Goal: Task Accomplishment & Management: Use online tool/utility

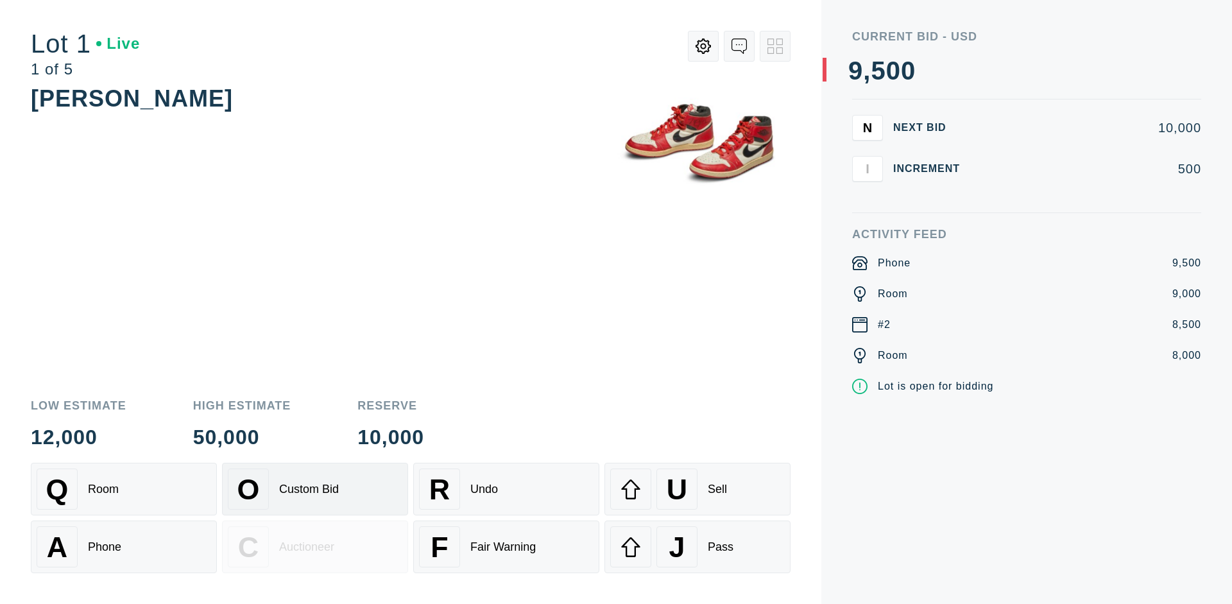
click at [315, 489] on div "Custom Bid" at bounding box center [309, 489] width 60 height 13
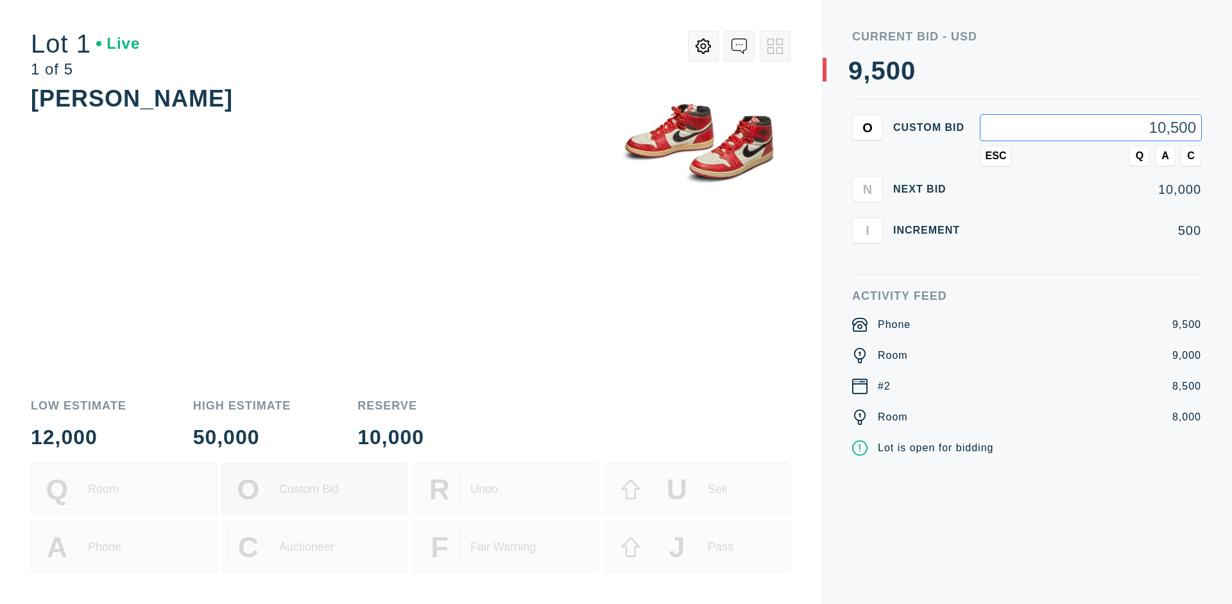
type input "10,500"
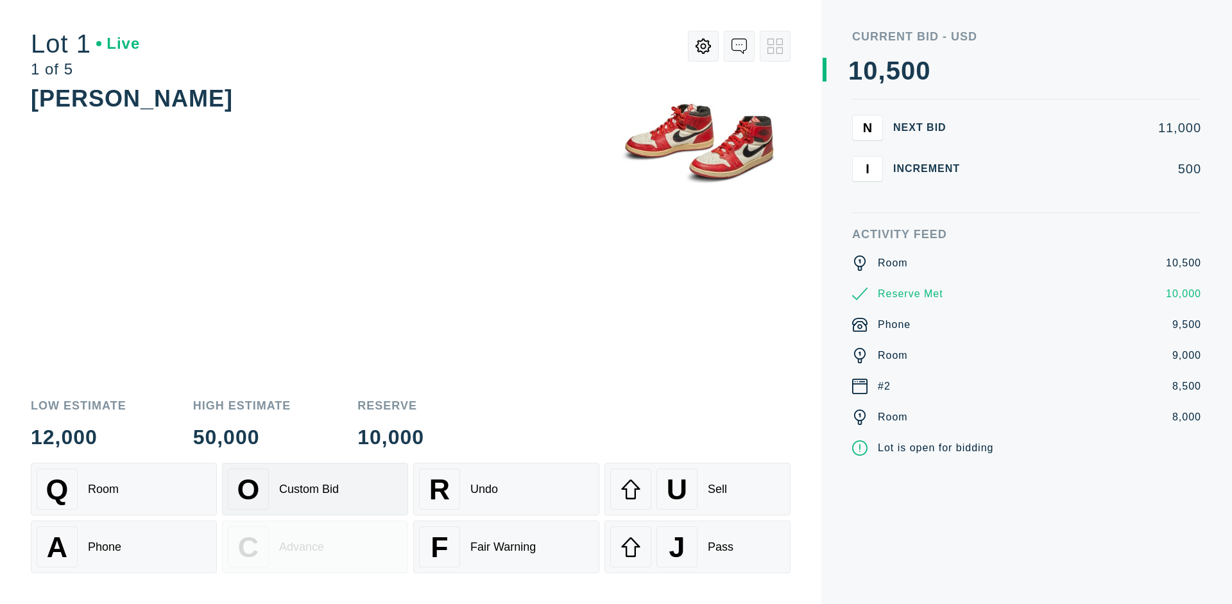
click at [315, 489] on div "Custom Bid" at bounding box center [309, 489] width 60 height 13
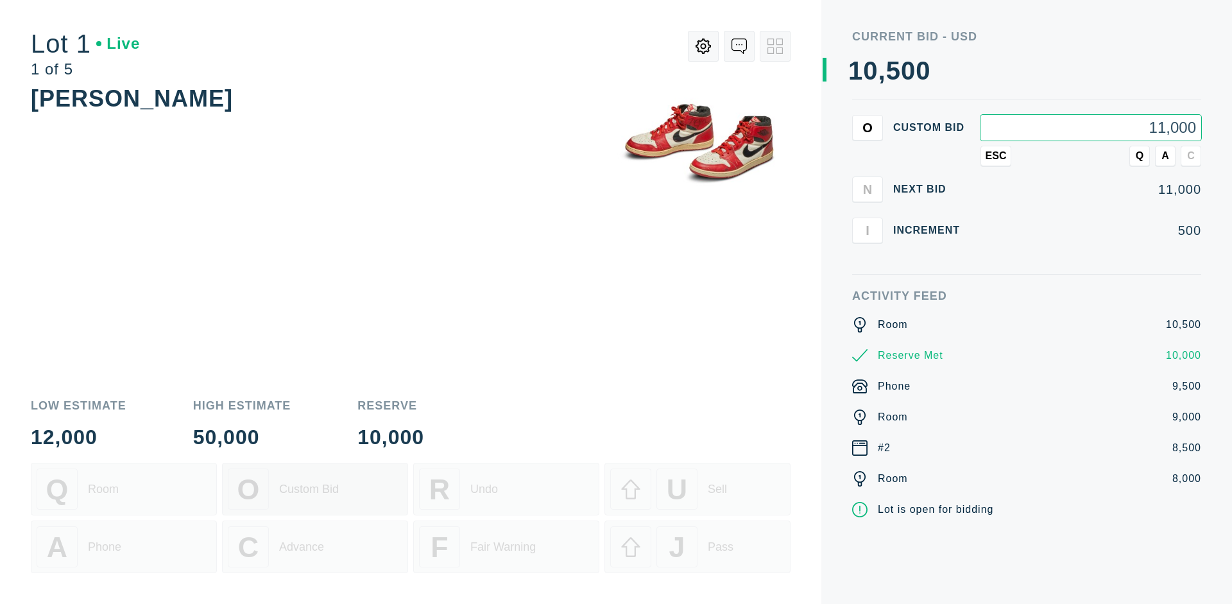
type input "11,000"
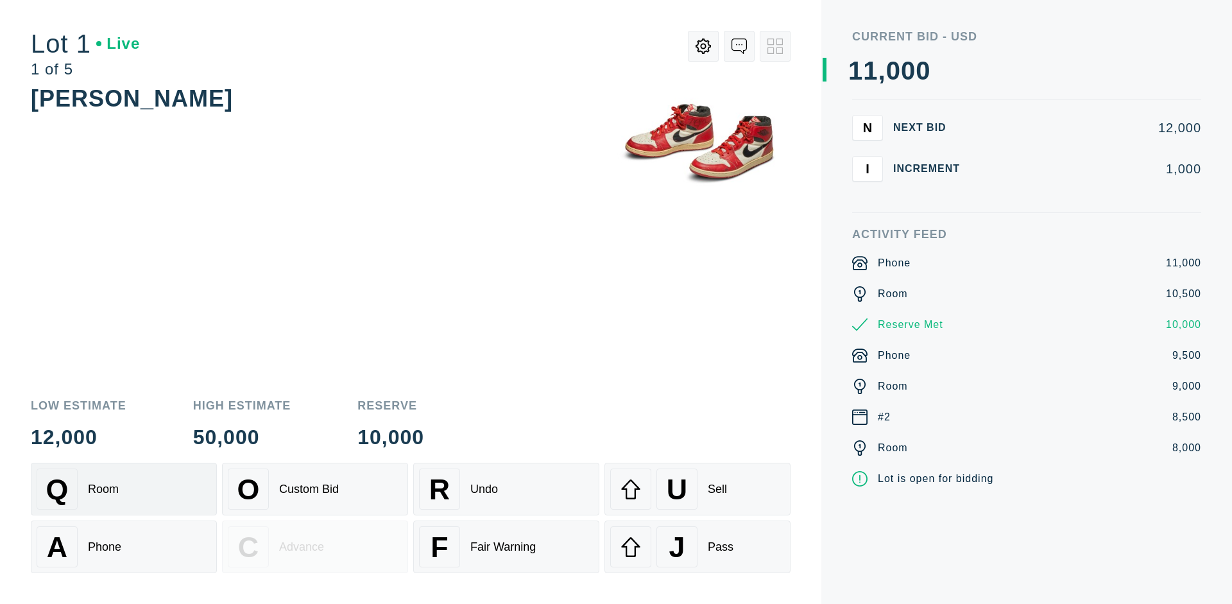
click at [124, 489] on div "Q Room" at bounding box center [124, 488] width 175 height 41
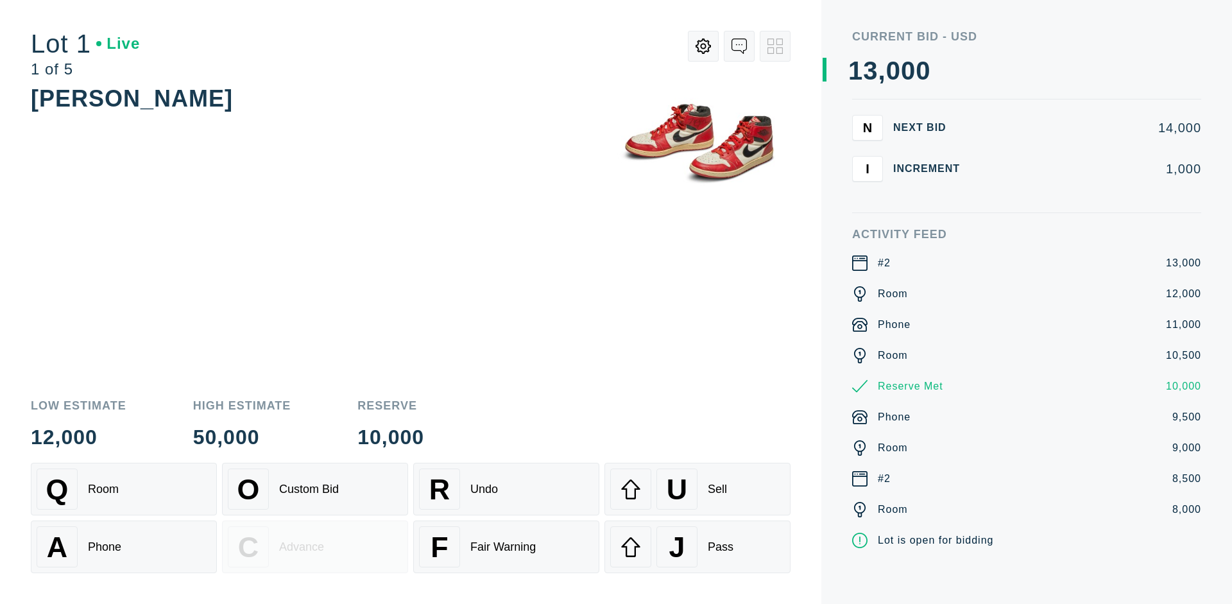
click at [124, 547] on div "A Phone" at bounding box center [124, 546] width 175 height 41
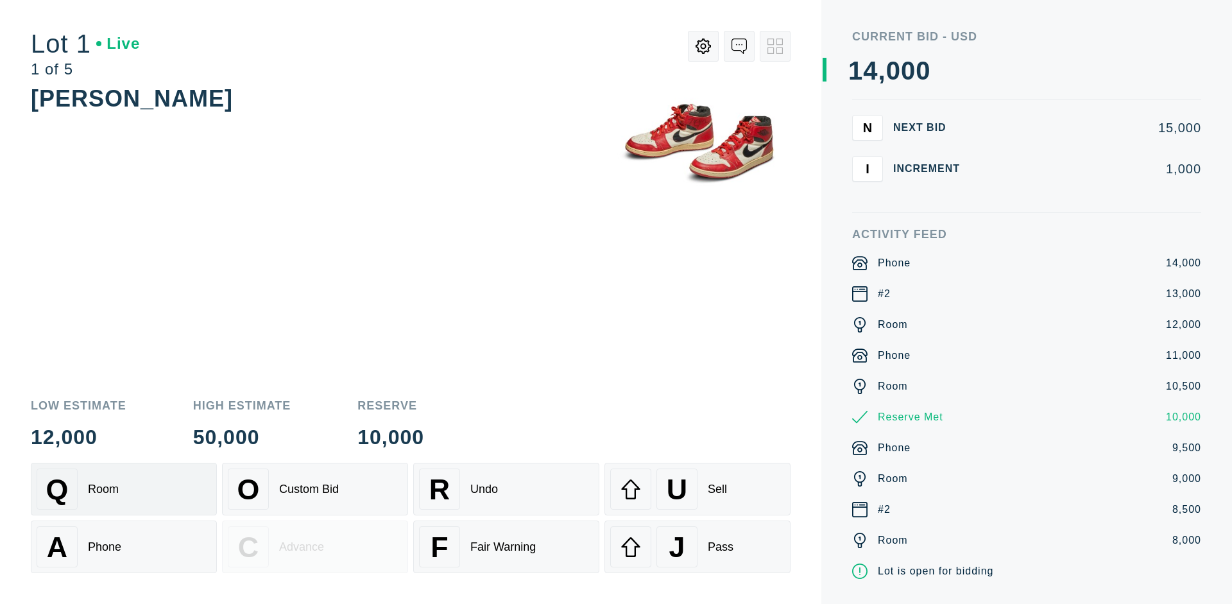
click at [124, 489] on div "Q Room" at bounding box center [124, 488] width 175 height 41
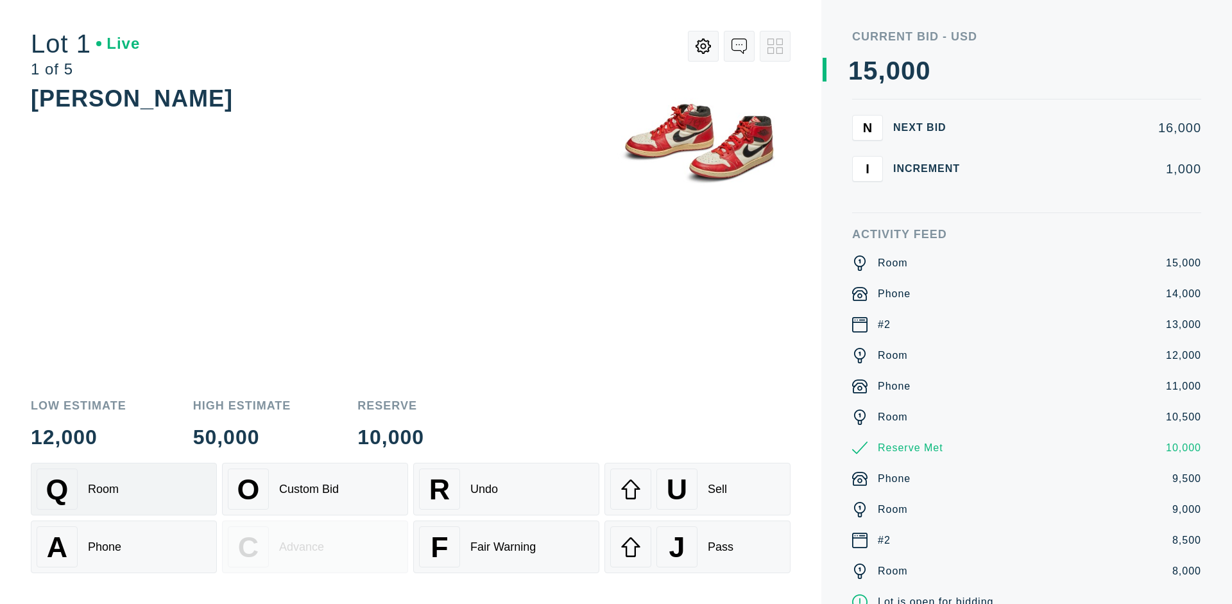
click at [506, 489] on div "R Undo" at bounding box center [506, 488] width 175 height 41
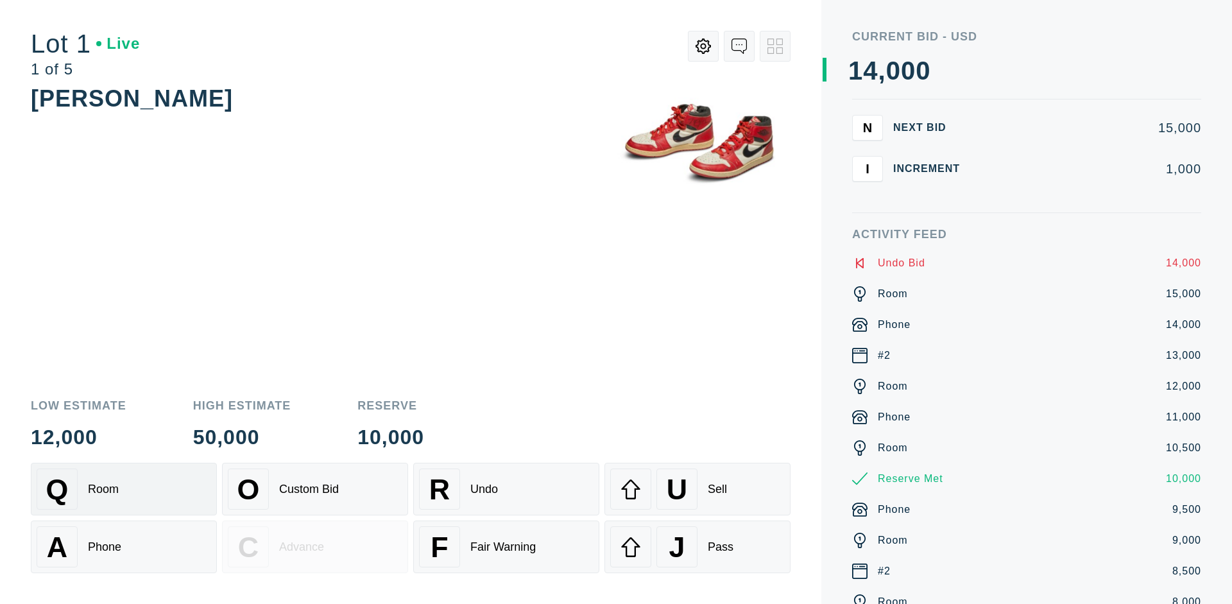
click at [124, 489] on div "Q Room" at bounding box center [124, 488] width 175 height 41
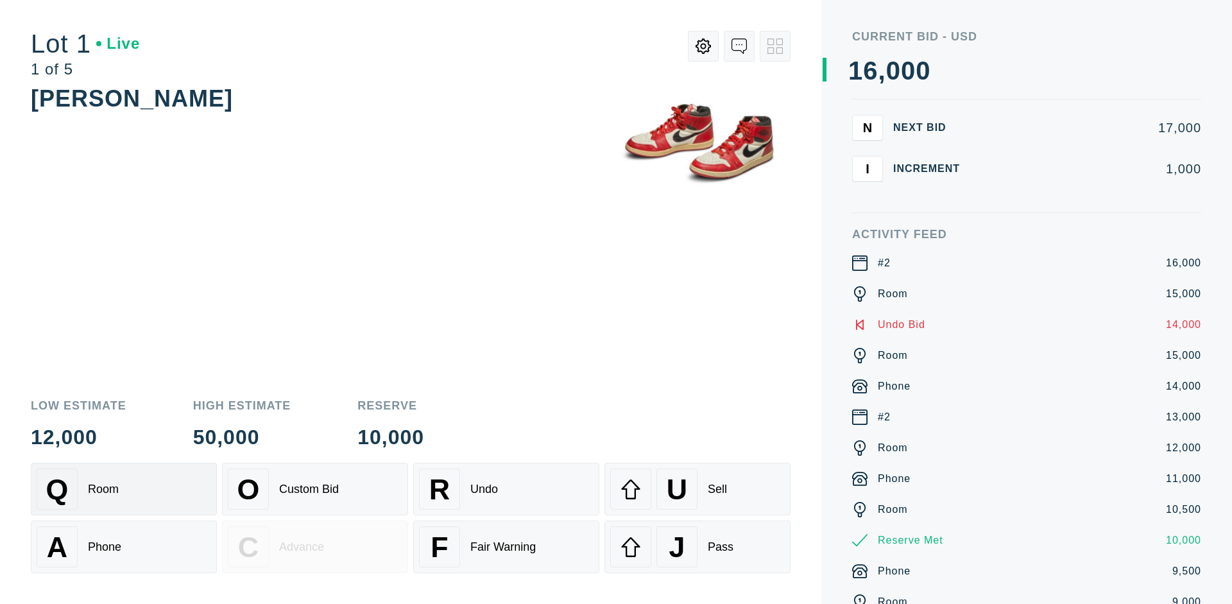
click at [124, 547] on div "A Phone" at bounding box center [124, 546] width 175 height 41
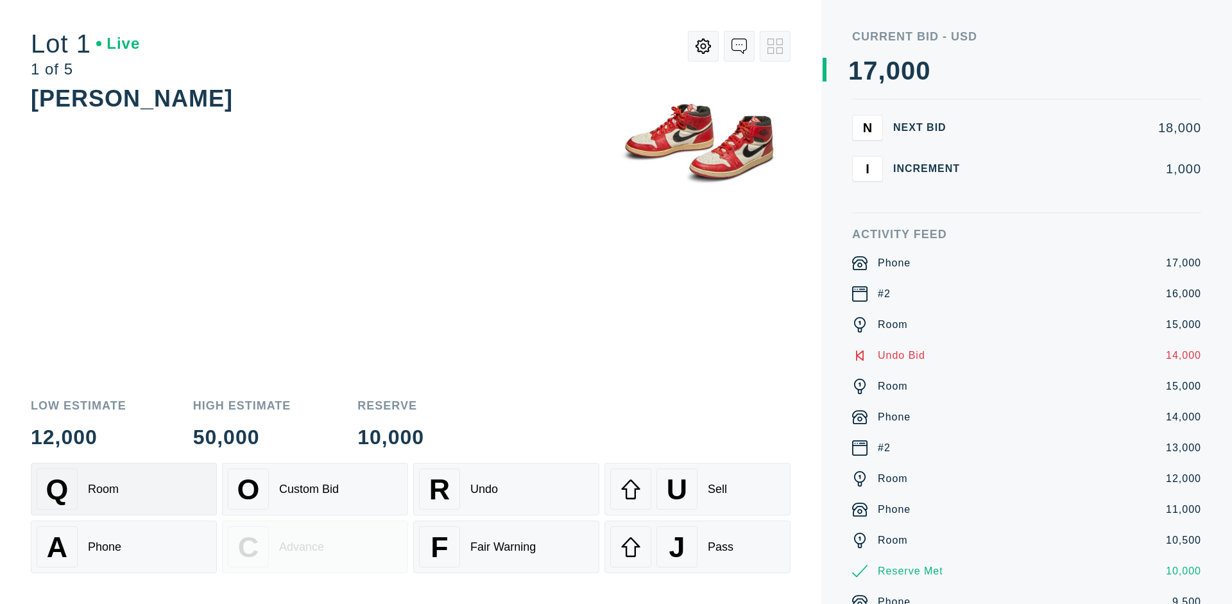
click at [124, 489] on div "Q Room" at bounding box center [124, 488] width 175 height 41
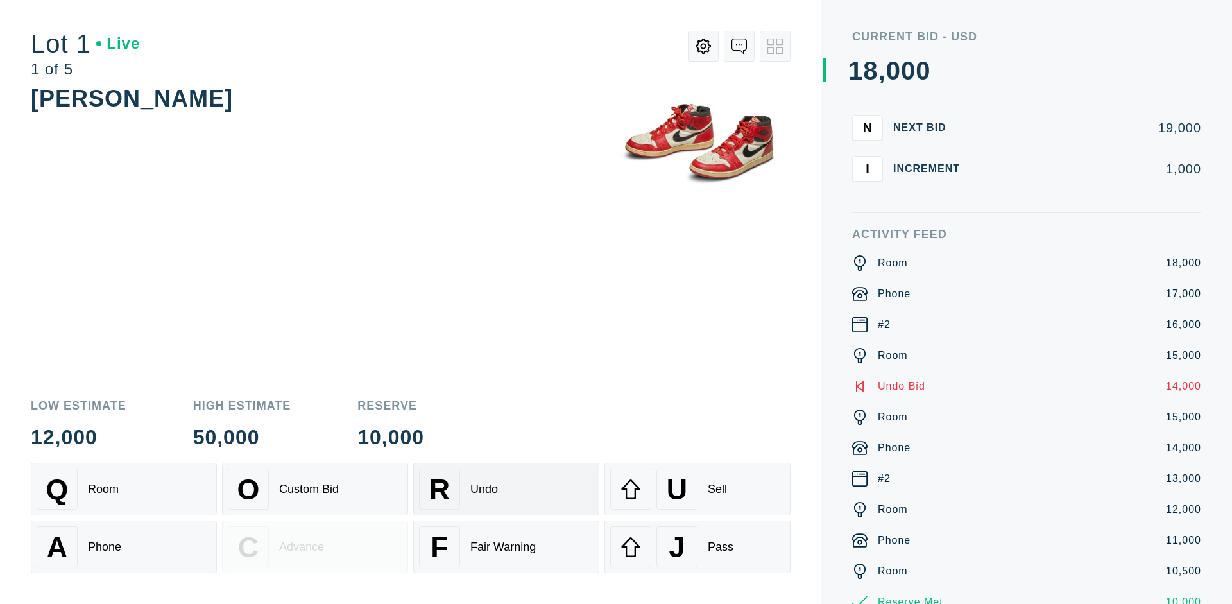
click at [506, 489] on div "R Undo" at bounding box center [506, 488] width 175 height 41
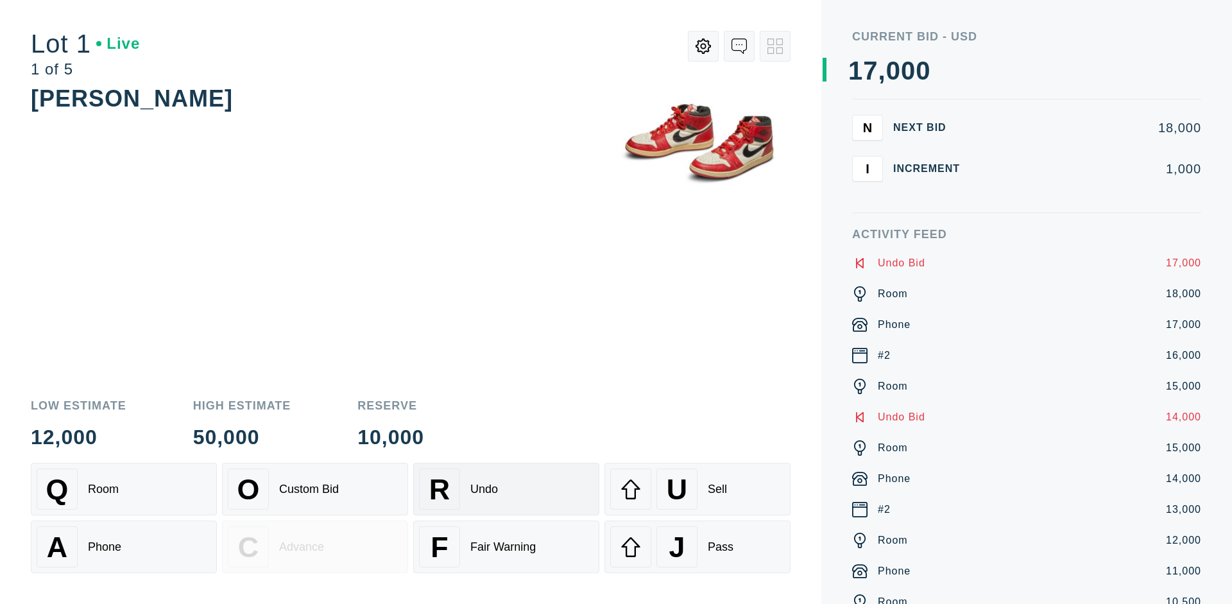
click at [697, 489] on div "U Sell" at bounding box center [697, 488] width 175 height 41
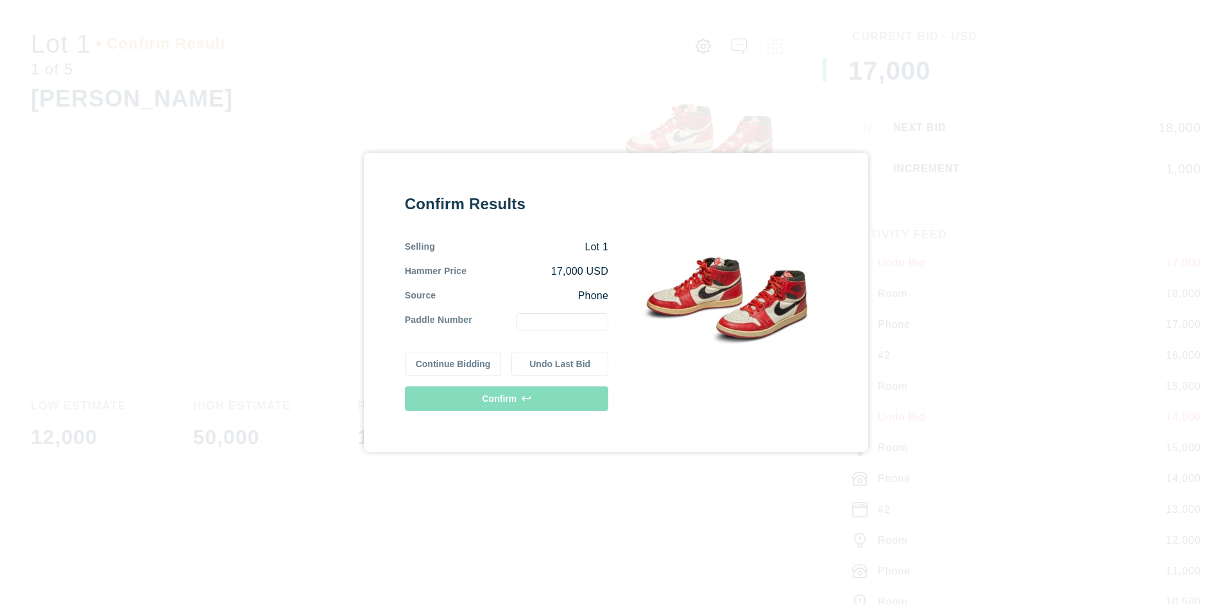
click at [454, 363] on button "Continue Bidding" at bounding box center [453, 364] width 97 height 24
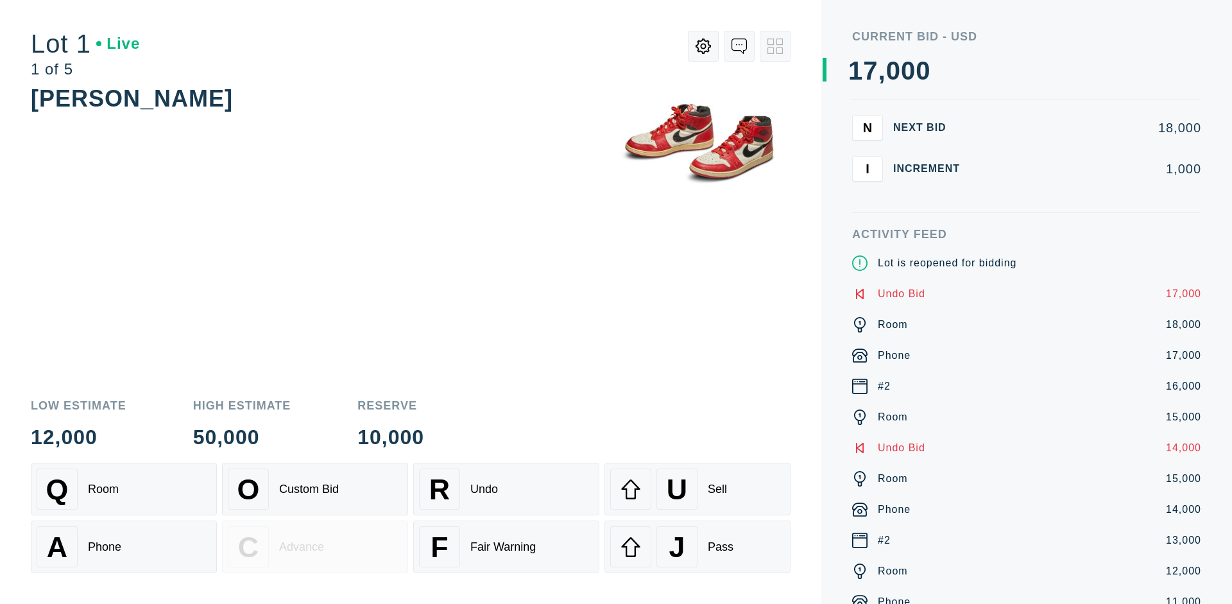
click at [697, 489] on div "U Sell" at bounding box center [697, 488] width 175 height 41
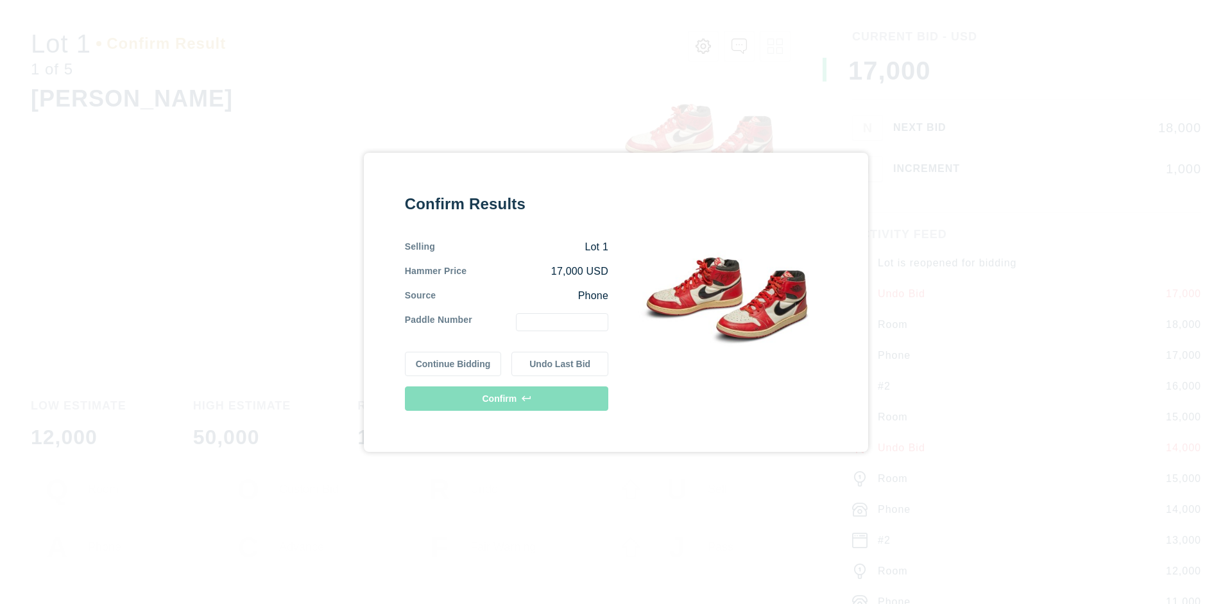
click at [560, 363] on button "Undo Last Bid" at bounding box center [559, 364] width 97 height 24
click at [454, 361] on button "Continue Bidding" at bounding box center [453, 364] width 97 height 24
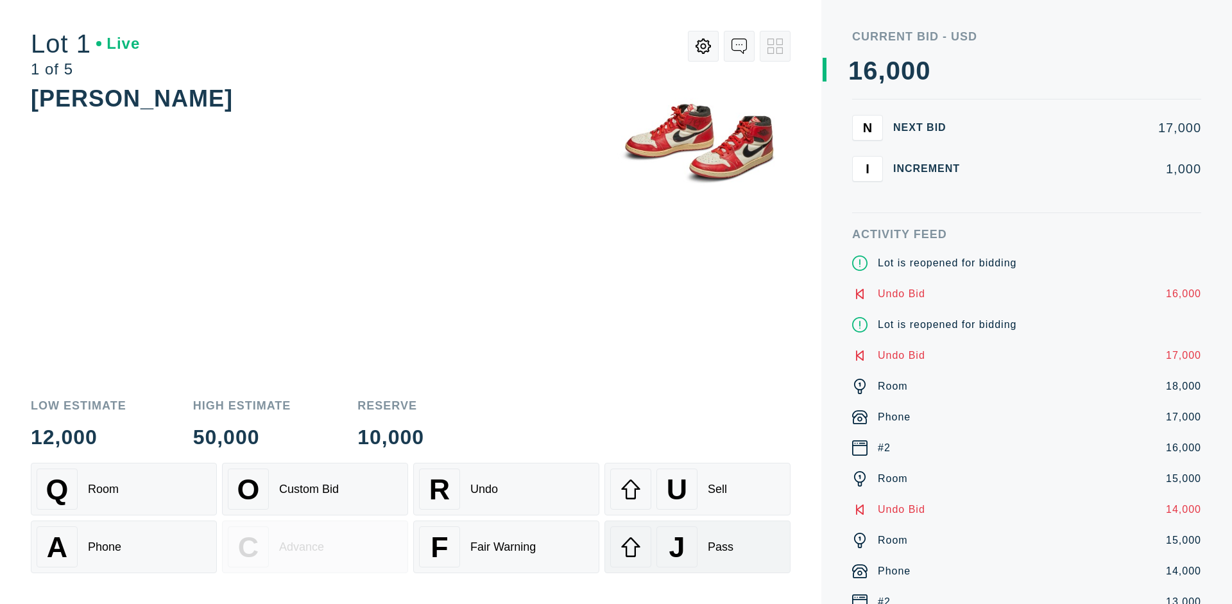
click at [697, 547] on div "J Pass" at bounding box center [697, 546] width 175 height 41
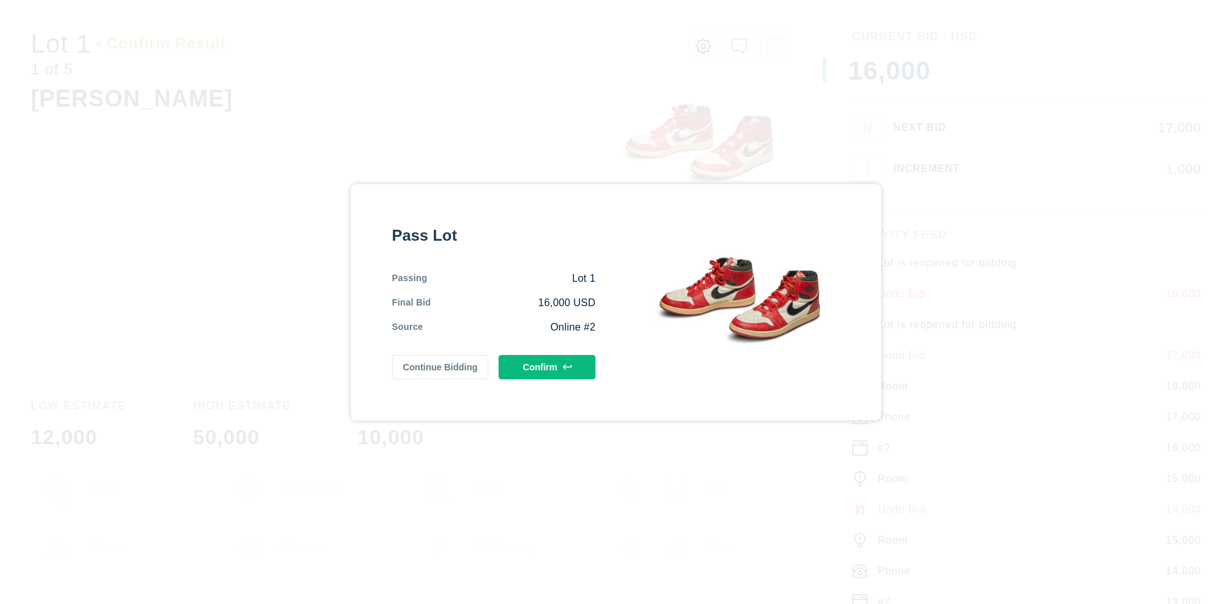
click at [547, 366] on button "Confirm" at bounding box center [547, 367] width 97 height 24
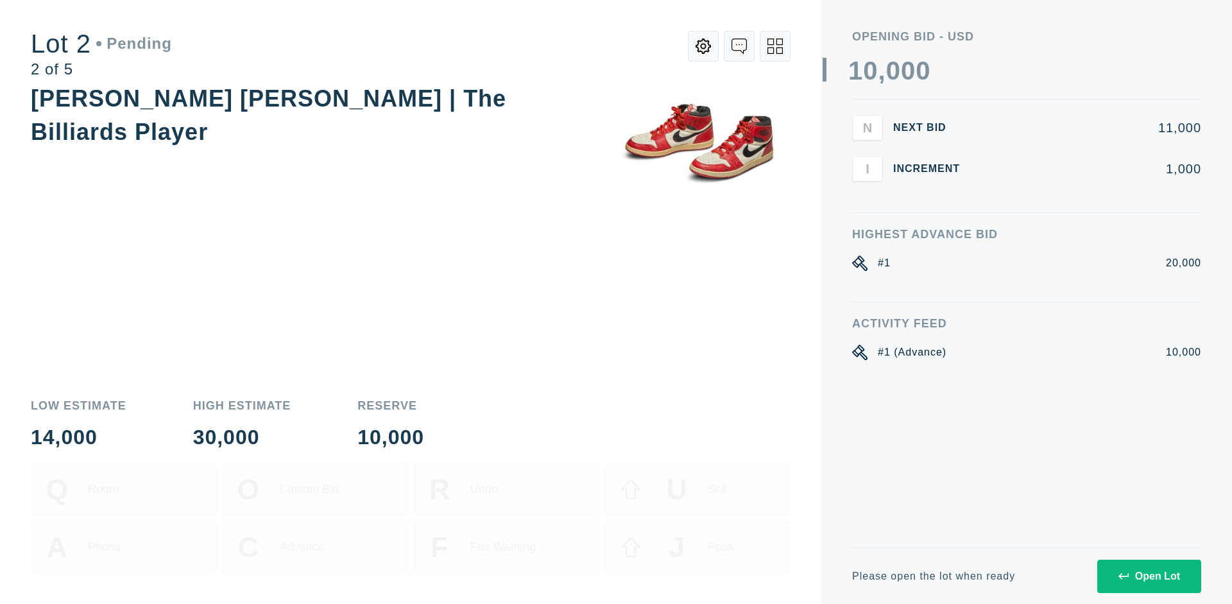
click at [1149, 576] on div "Open Lot" at bounding box center [1149, 576] width 62 height 12
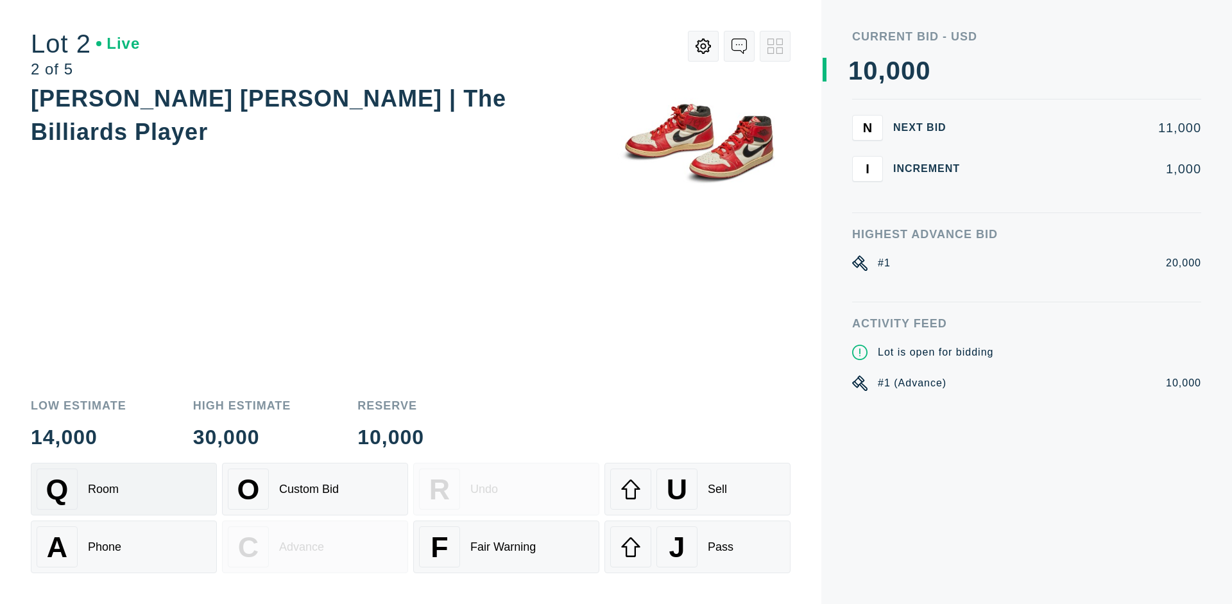
click at [124, 489] on div "Q Room" at bounding box center [124, 488] width 175 height 41
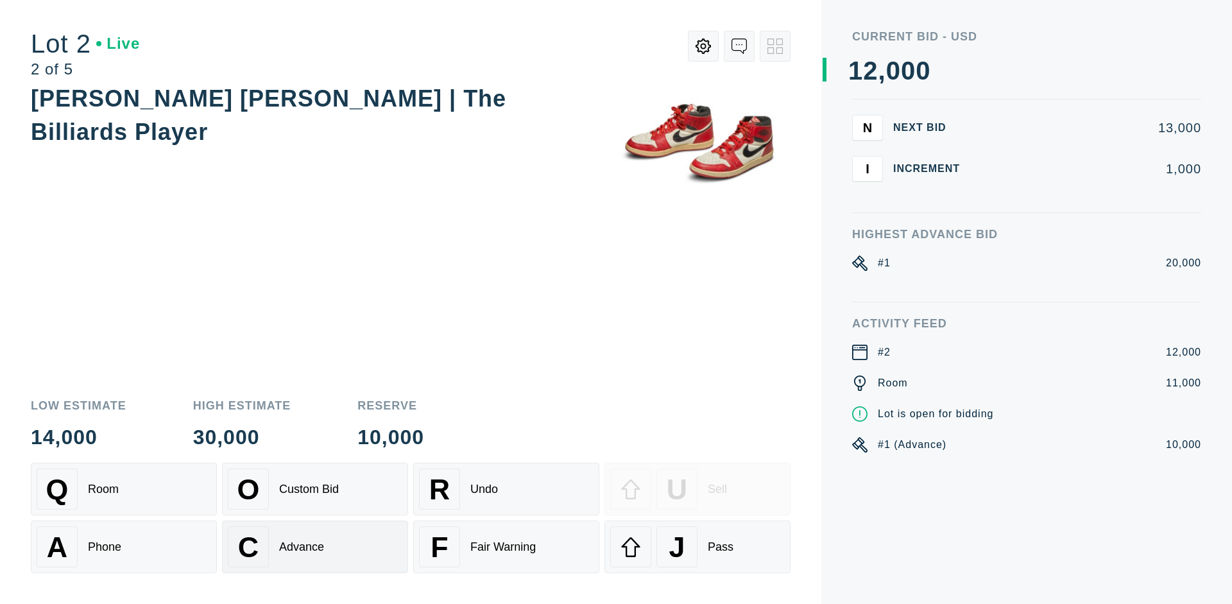
click at [315, 547] on div "Advance" at bounding box center [301, 546] width 45 height 13
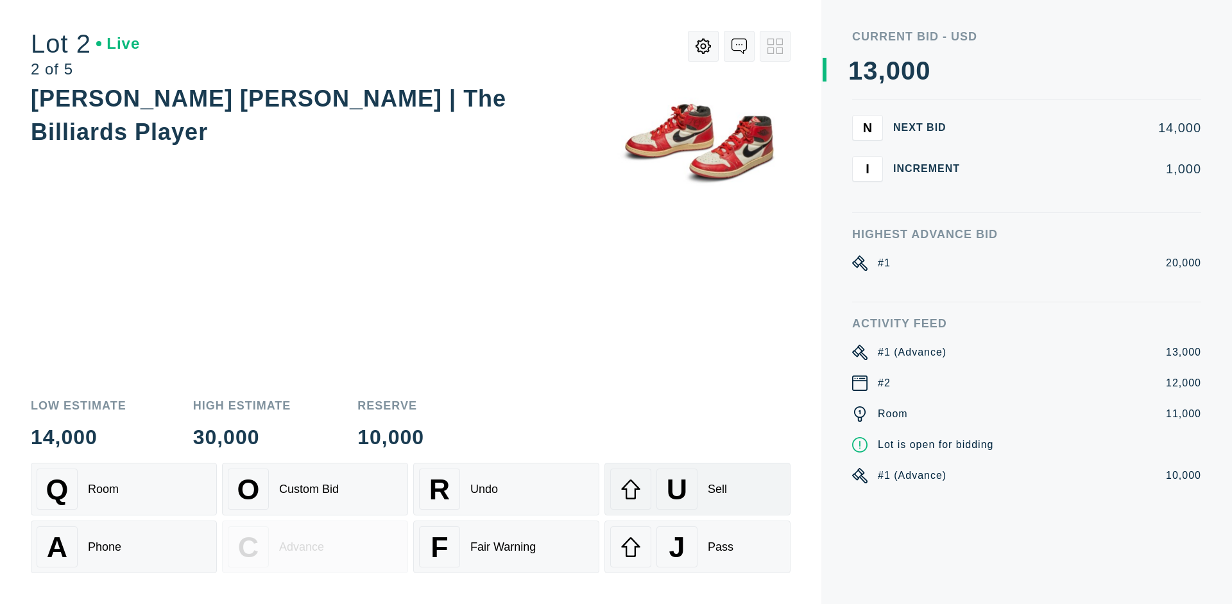
click at [697, 489] on div "U Sell" at bounding box center [697, 488] width 175 height 41
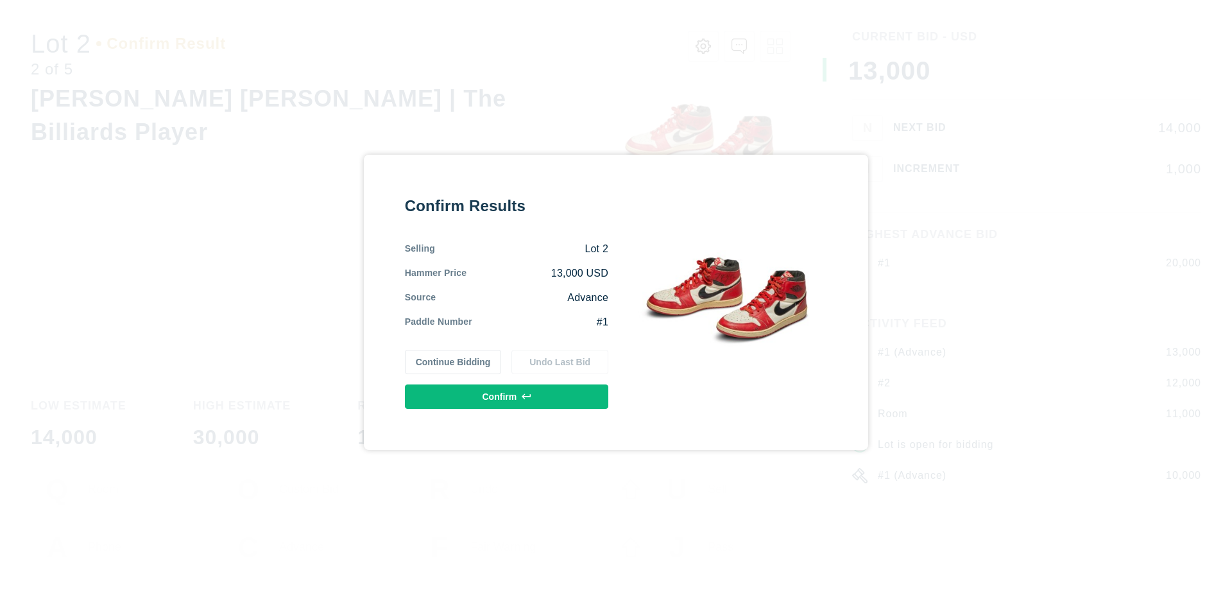
click at [507, 396] on button "Confirm" at bounding box center [506, 396] width 203 height 24
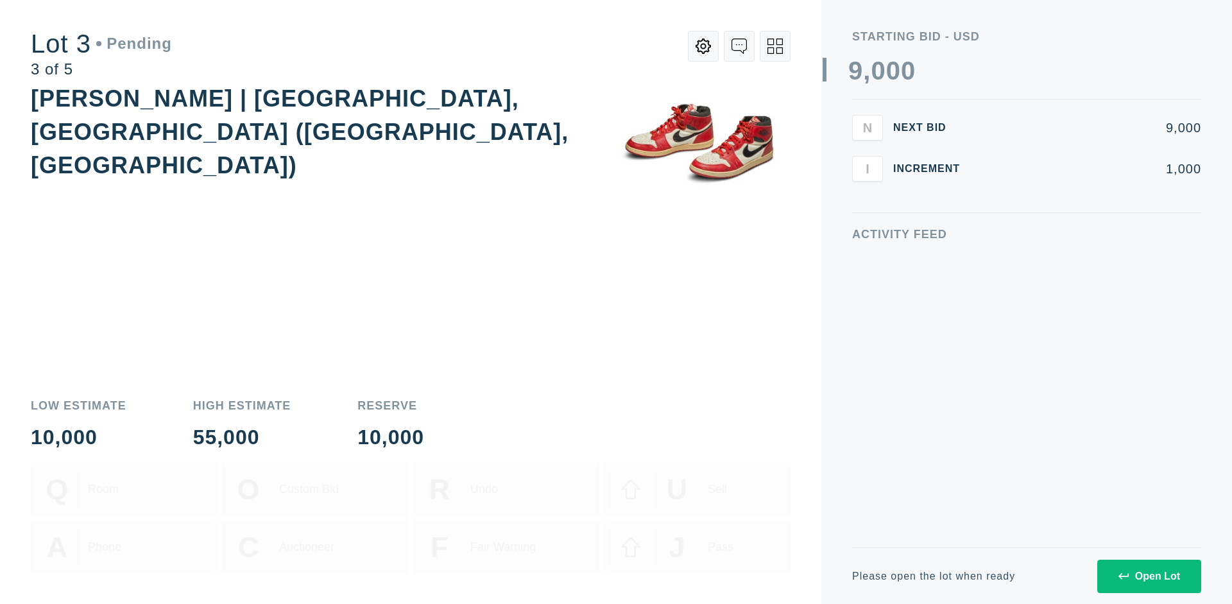
click at [1149, 576] on div "Open Lot" at bounding box center [1149, 576] width 62 height 12
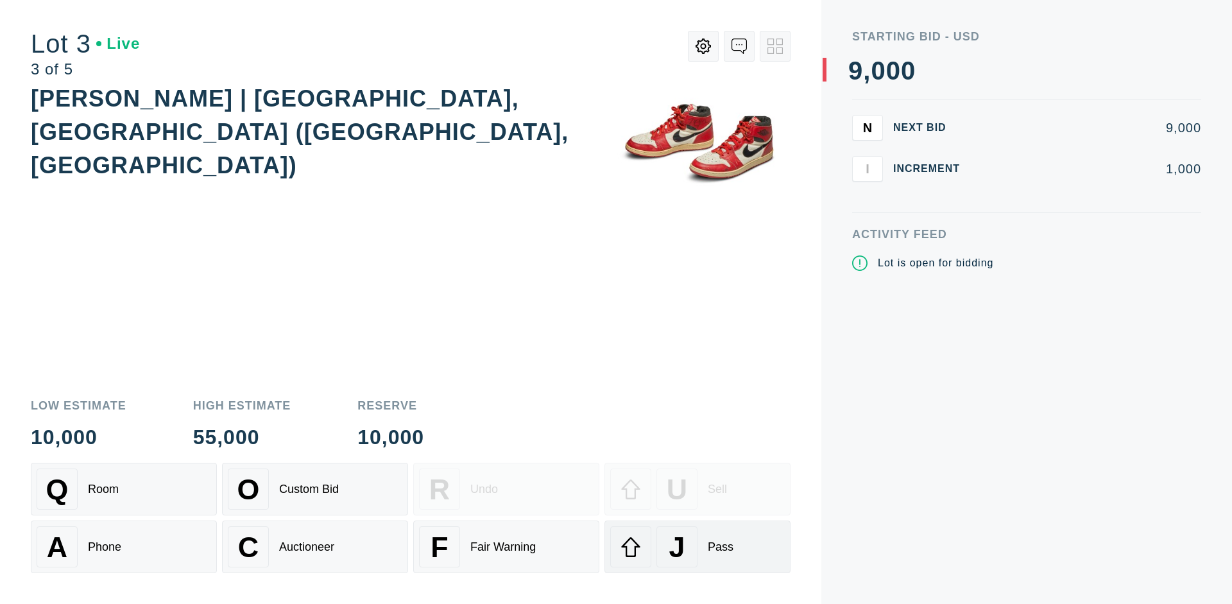
click at [697, 547] on div "J Pass" at bounding box center [697, 546] width 175 height 41
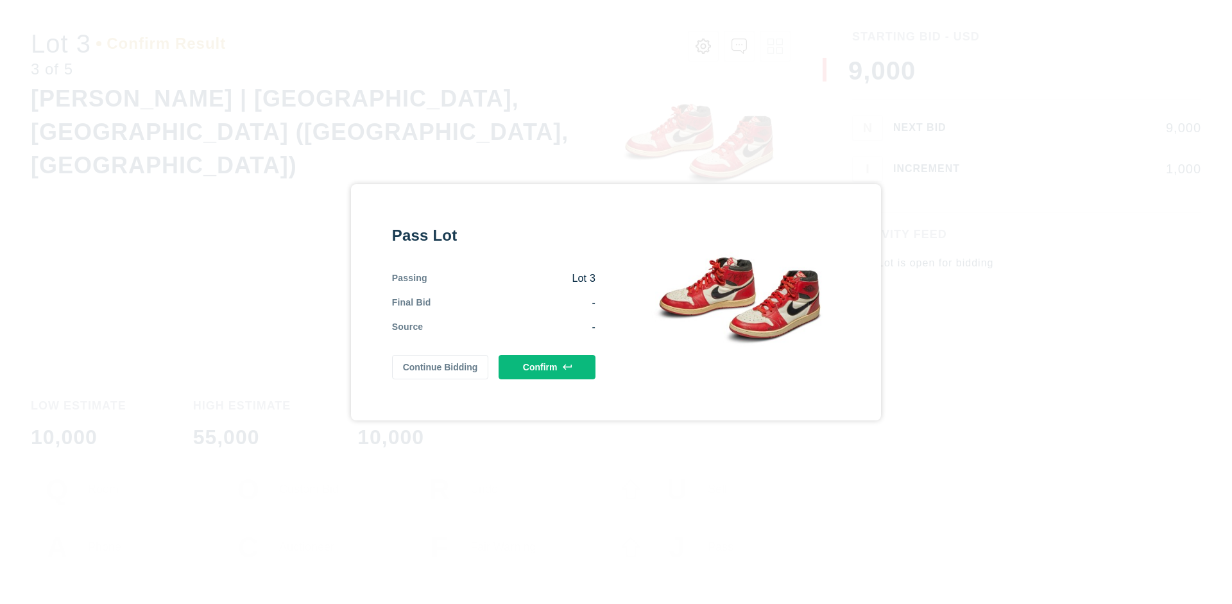
click at [547, 366] on button "Confirm" at bounding box center [547, 367] width 97 height 24
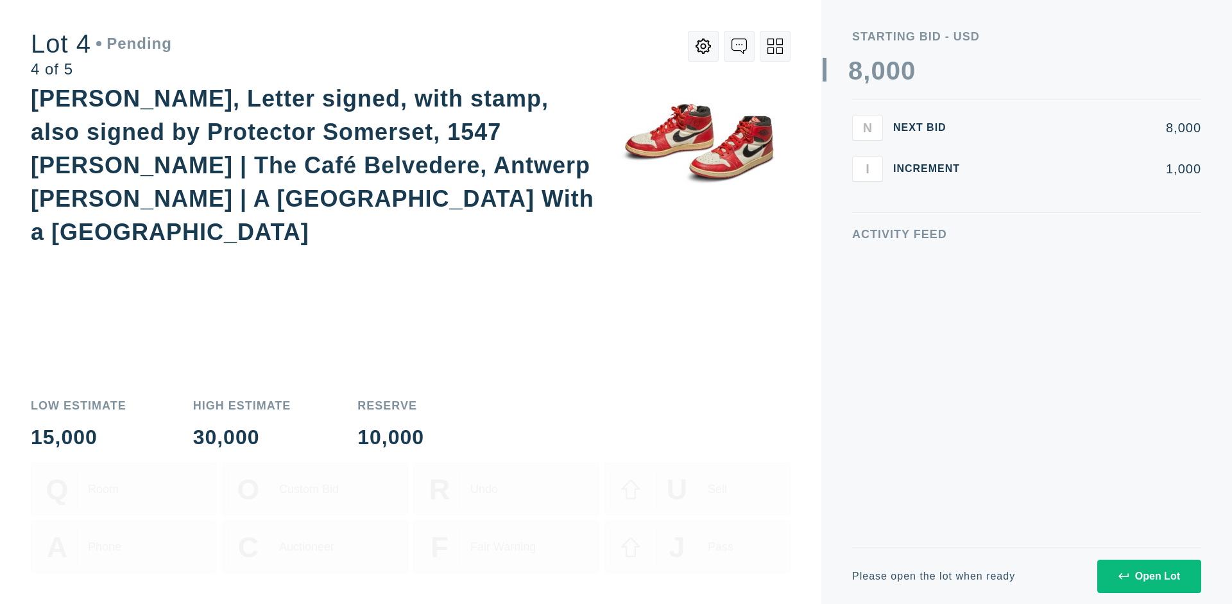
click at [1149, 576] on div "Open Lot" at bounding box center [1149, 576] width 62 height 12
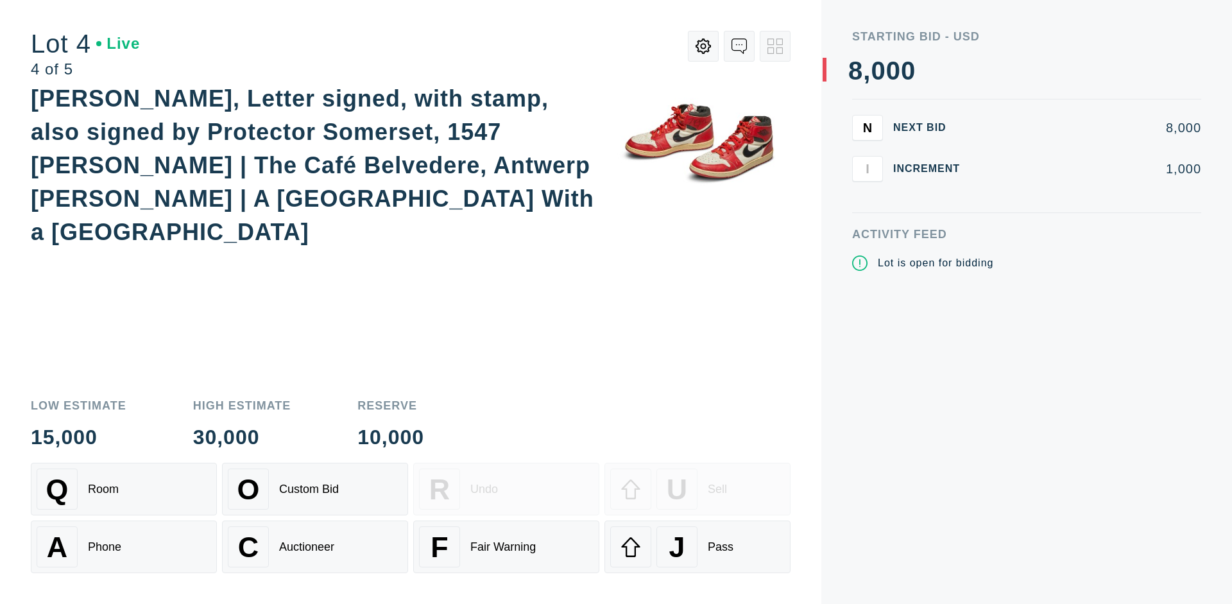
click at [124, 489] on div "Q Room" at bounding box center [124, 488] width 175 height 41
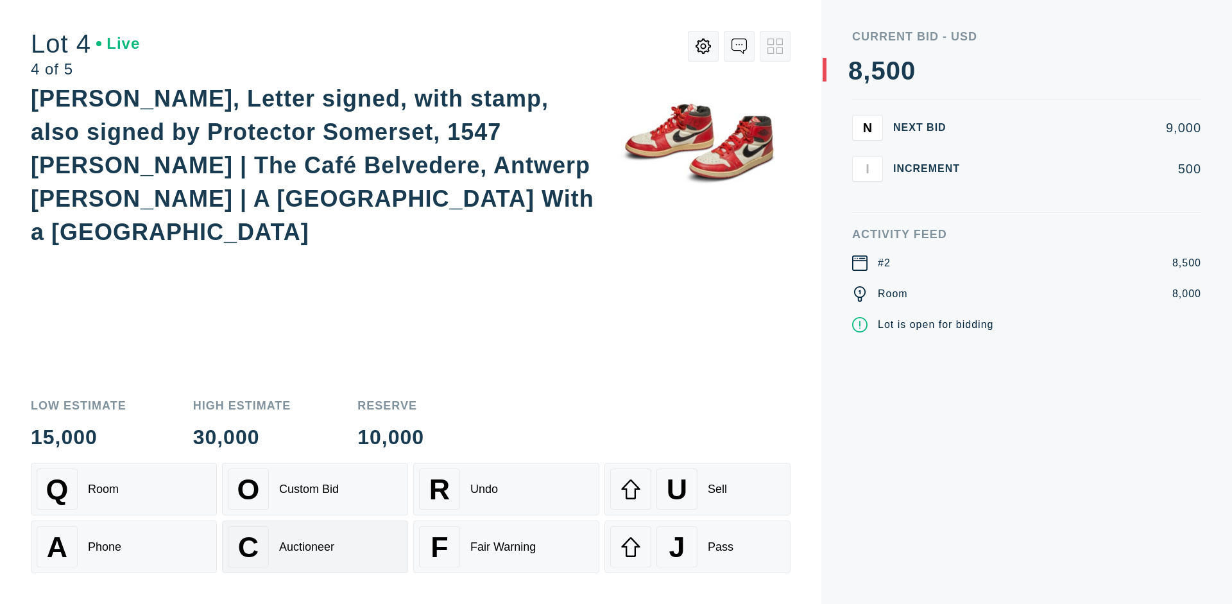
click at [315, 547] on div "Auctioneer" at bounding box center [306, 546] width 55 height 13
click at [697, 547] on div "J Pass" at bounding box center [697, 546] width 175 height 41
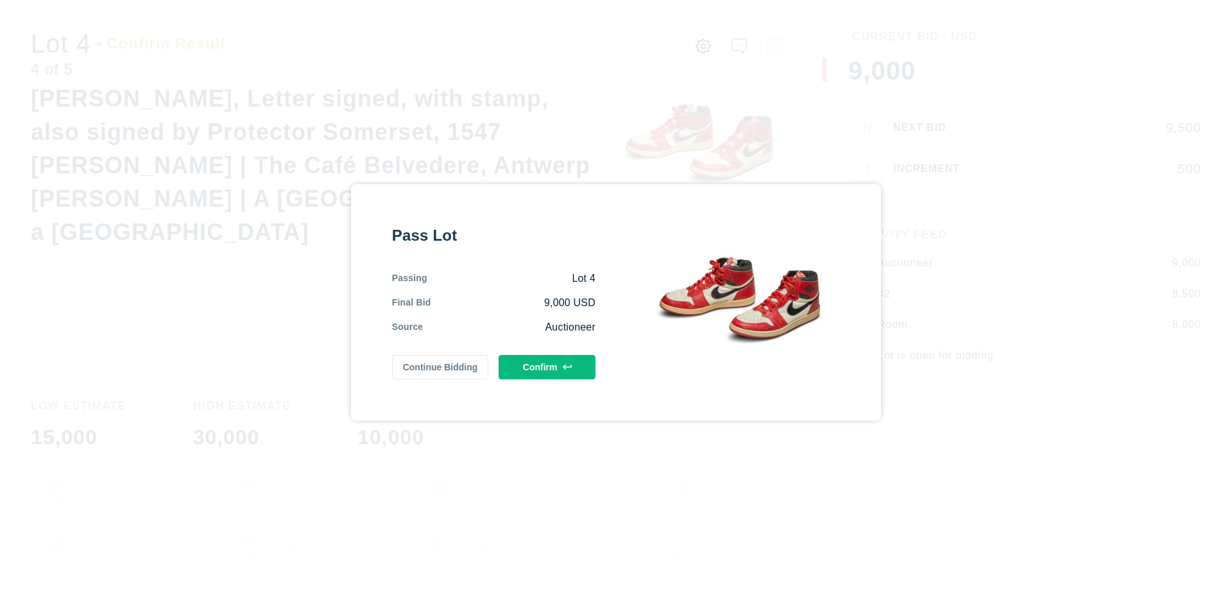
click at [547, 366] on button "Confirm" at bounding box center [547, 367] width 97 height 24
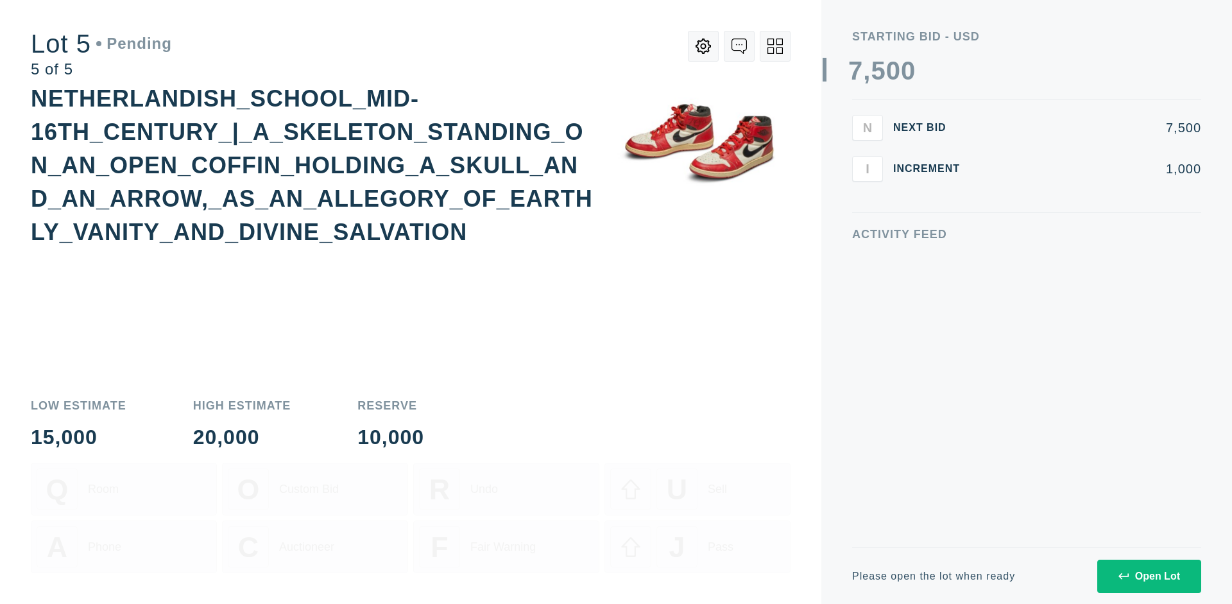
click at [1149, 576] on div "Open Lot" at bounding box center [1149, 576] width 62 height 12
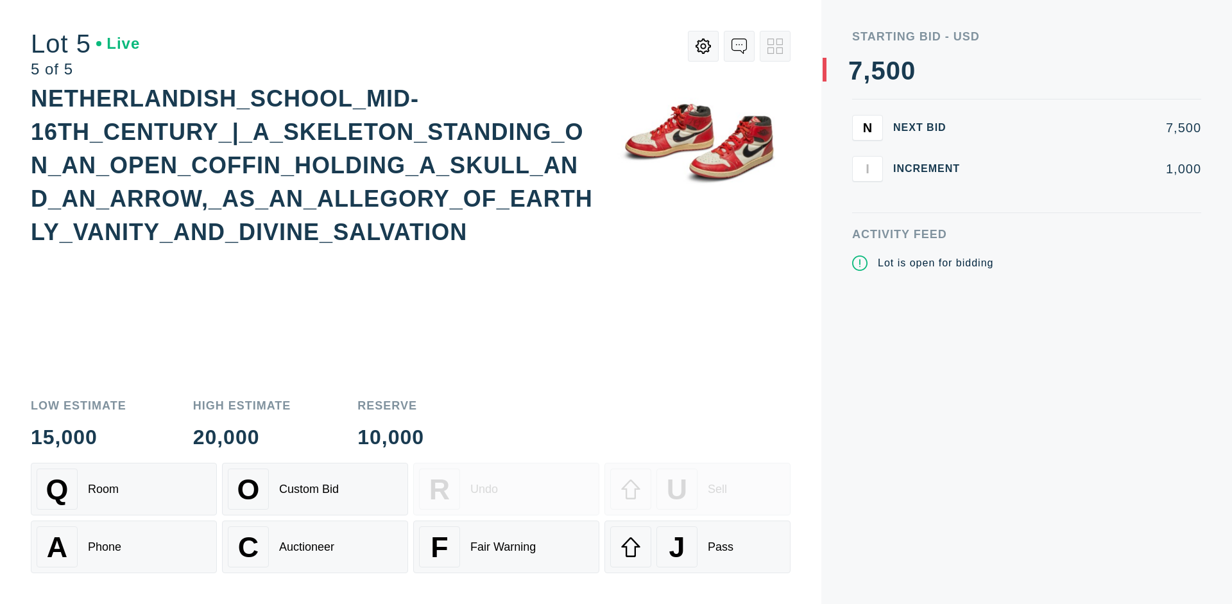
click at [124, 489] on div "Q Room" at bounding box center [124, 488] width 175 height 41
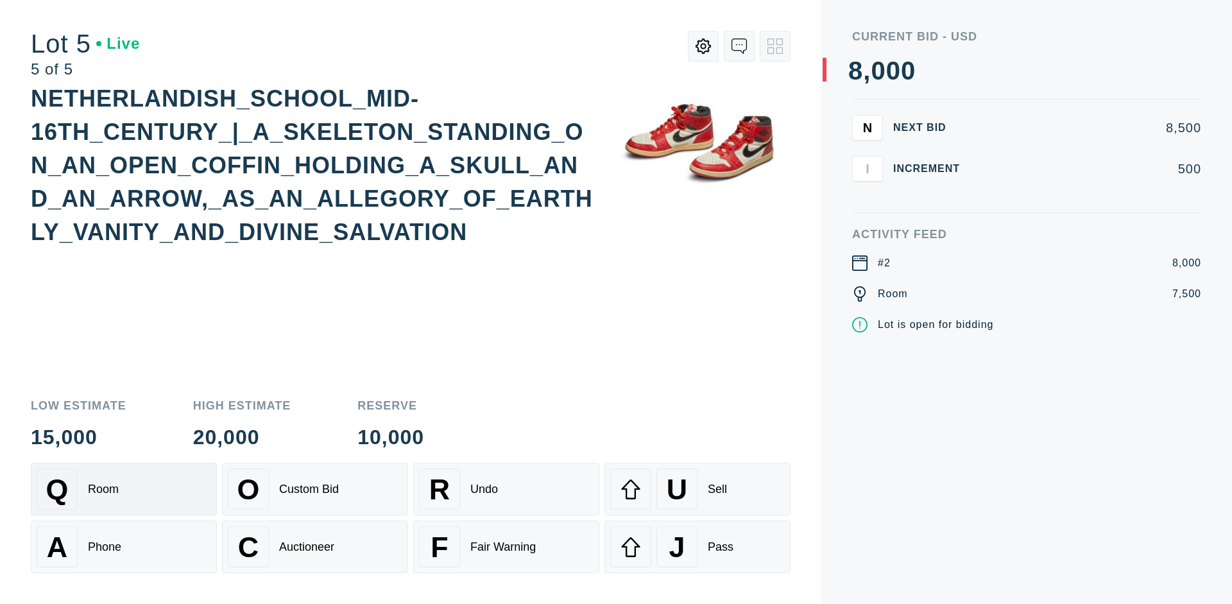
click at [124, 489] on div "Q Room" at bounding box center [124, 488] width 175 height 41
click at [697, 489] on div "U Sell" at bounding box center [697, 488] width 175 height 41
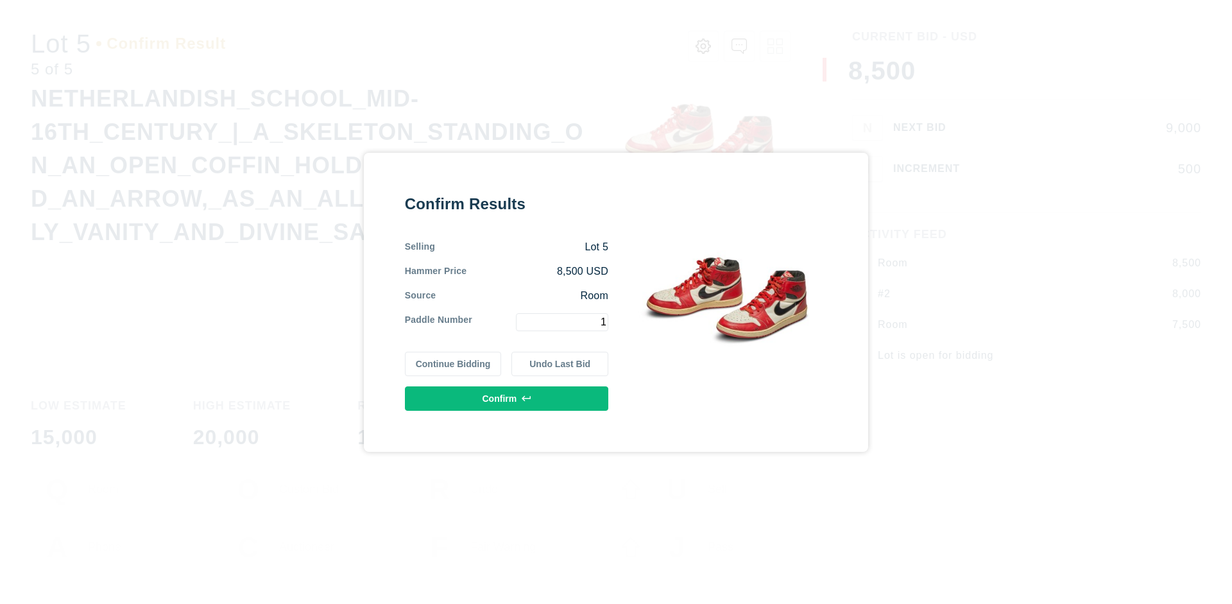
type input "1"
click at [507, 398] on button "Confirm" at bounding box center [506, 398] width 203 height 24
